Goal: Task Accomplishment & Management: Manage account settings

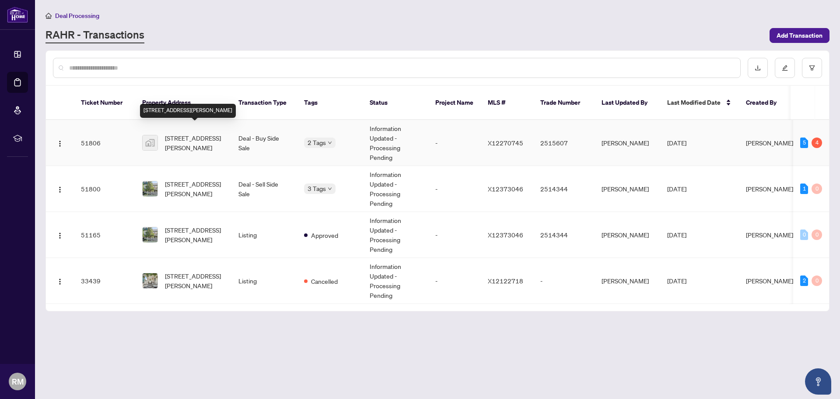
click at [222, 133] on span "[STREET_ADDRESS][PERSON_NAME]" at bounding box center [195, 142] width 60 height 19
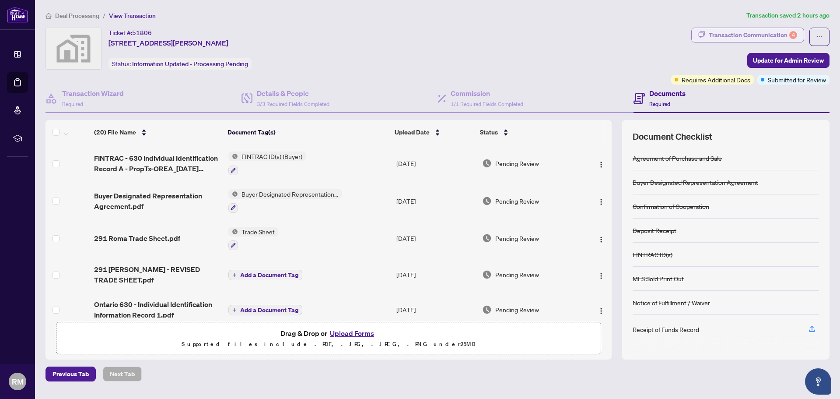
click at [730, 35] on div "Transaction Communication 4" at bounding box center [753, 35] width 88 height 14
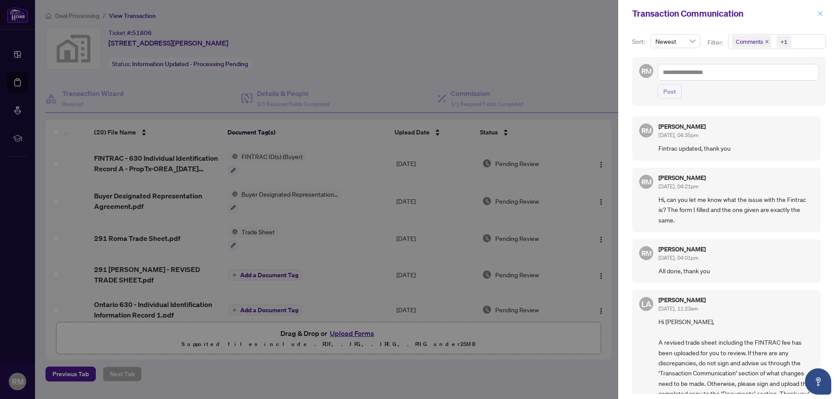
click at [822, 12] on icon "close" at bounding box center [821, 14] width 6 height 6
